Goal: Task Accomplishment & Management: Use online tool/utility

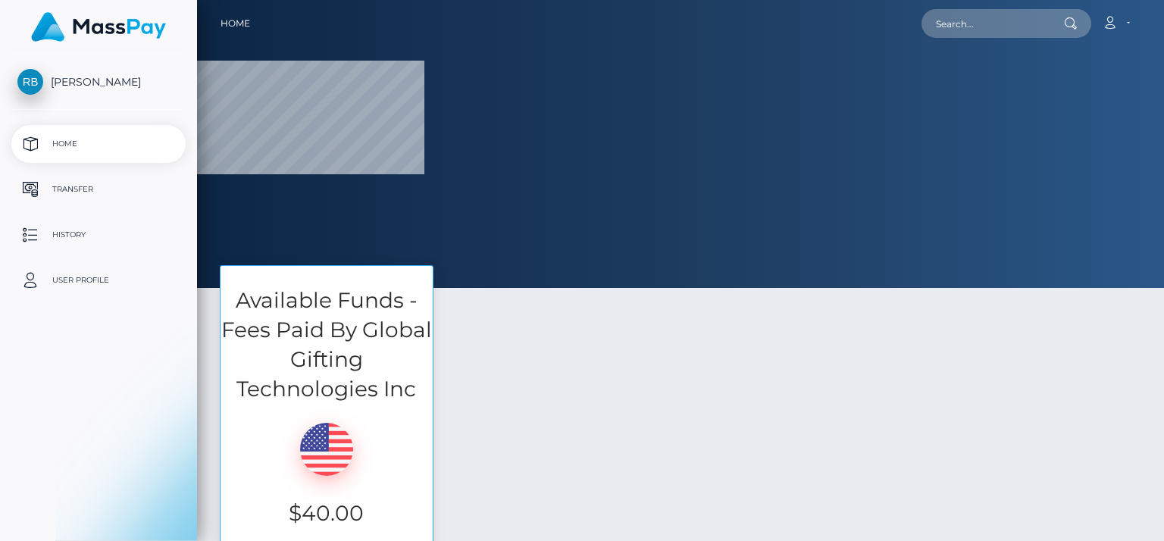
select select
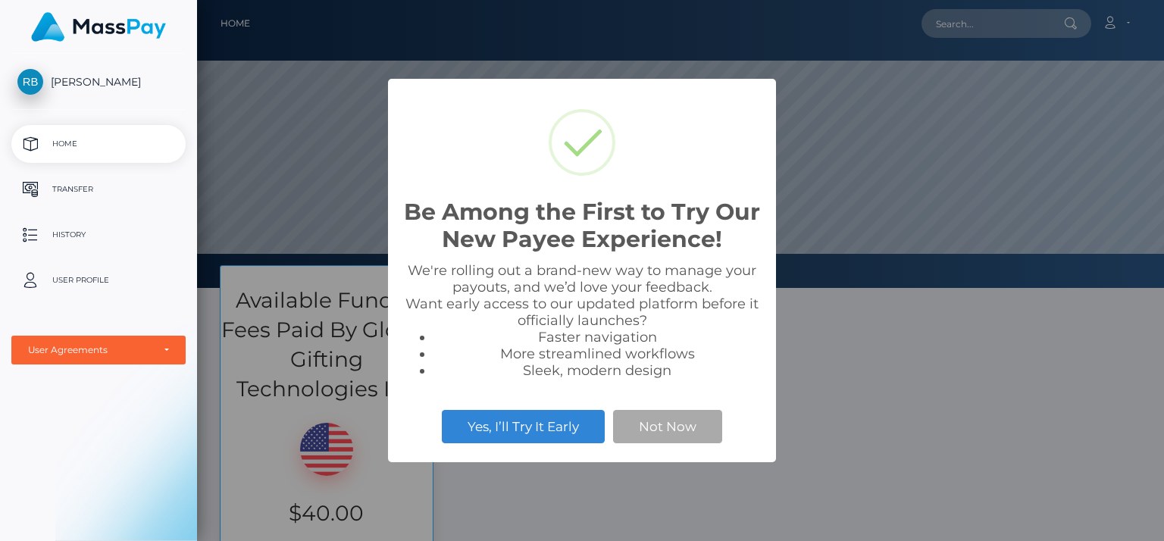
scroll to position [288, 967]
click at [691, 443] on button "Not Now" at bounding box center [667, 426] width 109 height 33
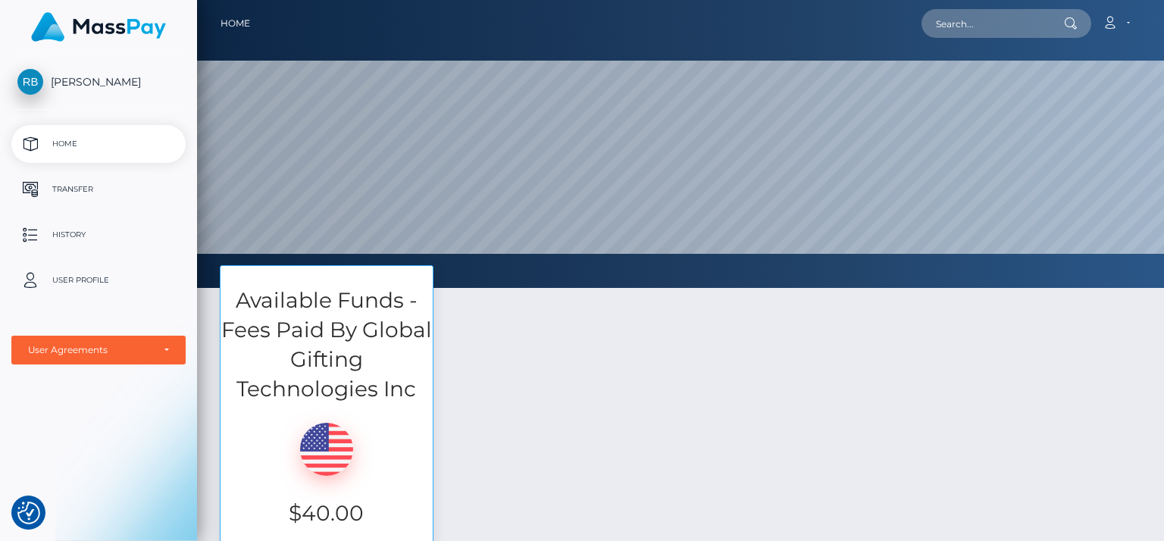
scroll to position [152, 0]
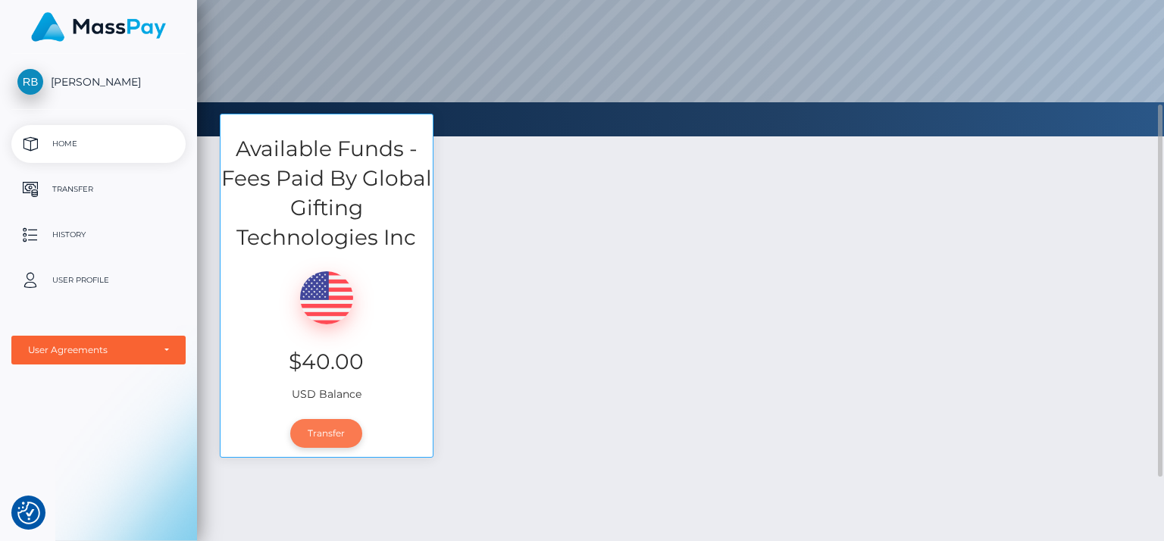
click at [330, 436] on link "Transfer" at bounding box center [326, 433] width 72 height 29
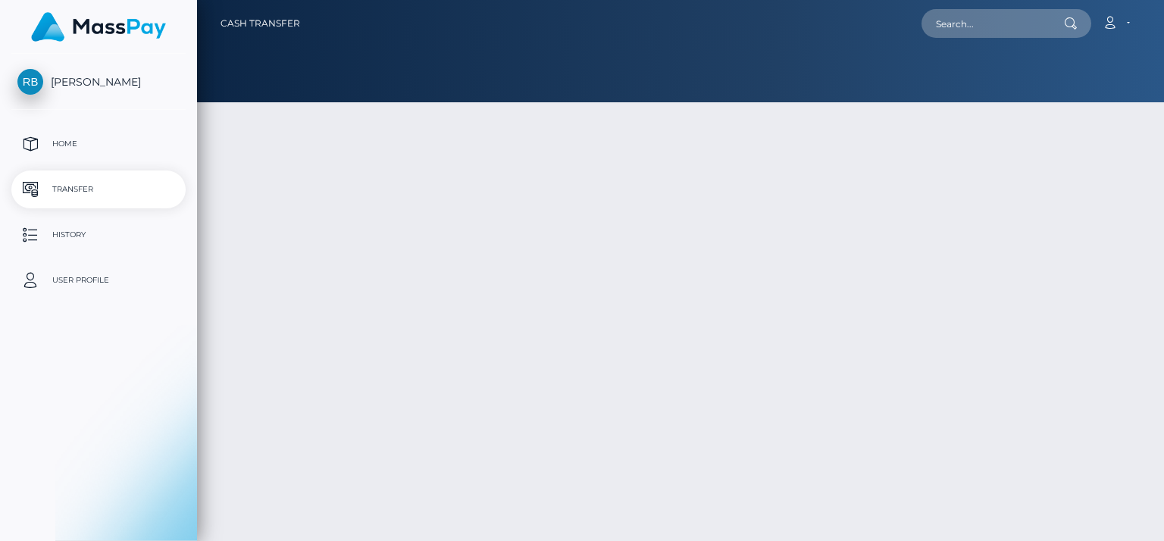
type input "40"
select select
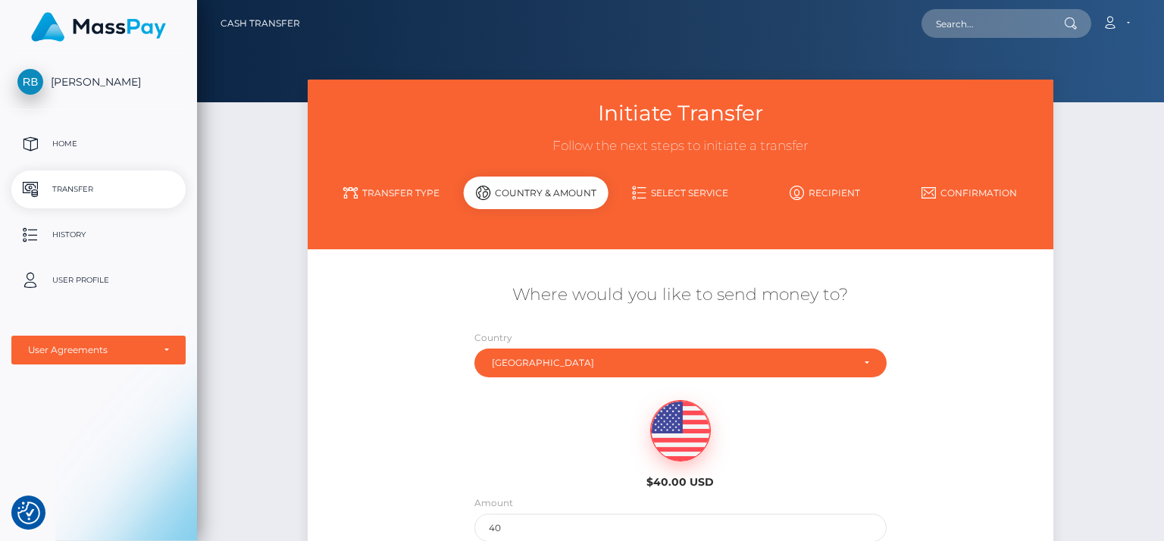
scroll to position [189, 0]
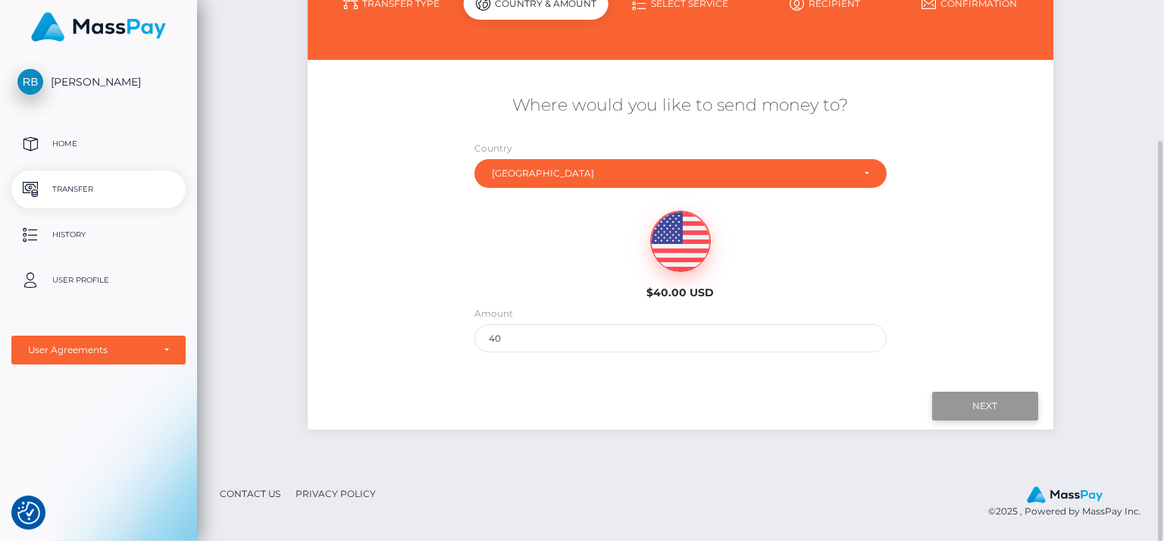
click at [972, 413] on input "Next" at bounding box center [985, 406] width 106 height 29
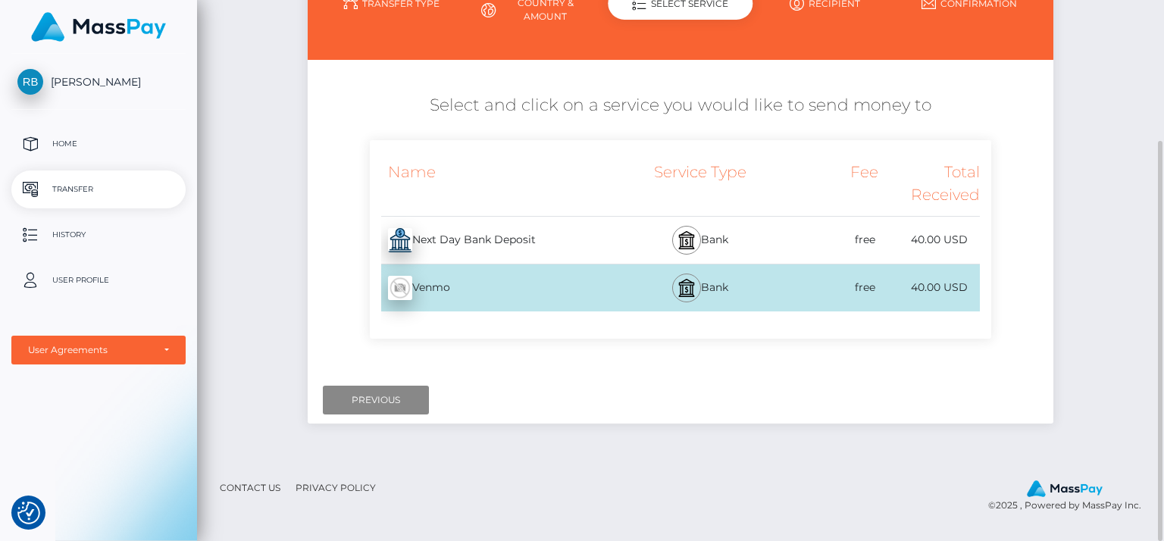
click at [503, 243] on div "Next Day Bank Deposit - USD" at bounding box center [497, 240] width 254 height 42
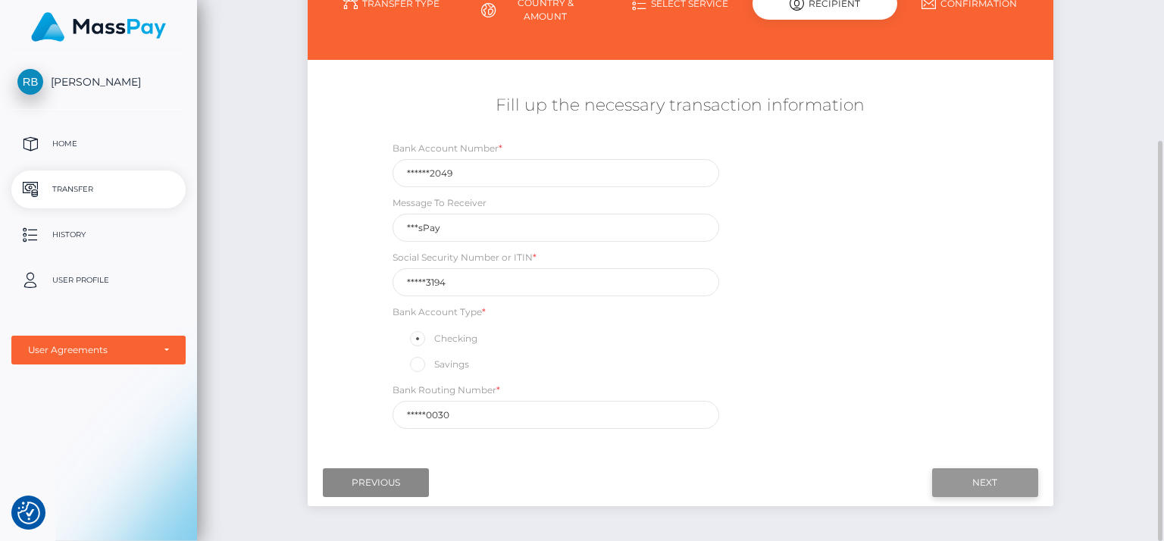
click at [983, 486] on input "Next" at bounding box center [985, 482] width 106 height 29
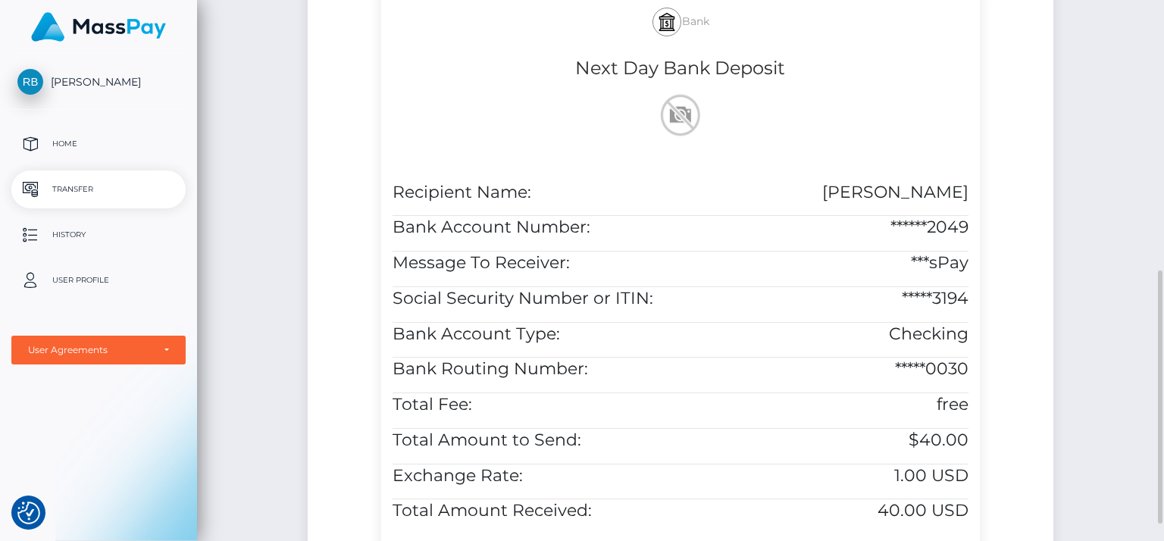
scroll to position [615, 0]
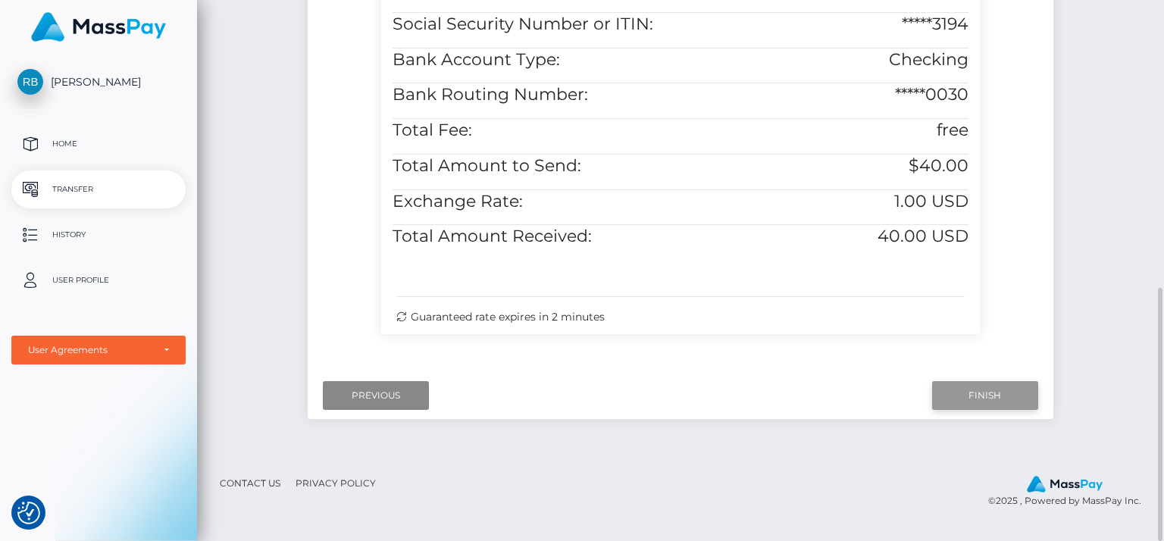
click at [996, 403] on input "Finish" at bounding box center [985, 395] width 106 height 29
